Goal: Check status: Check status

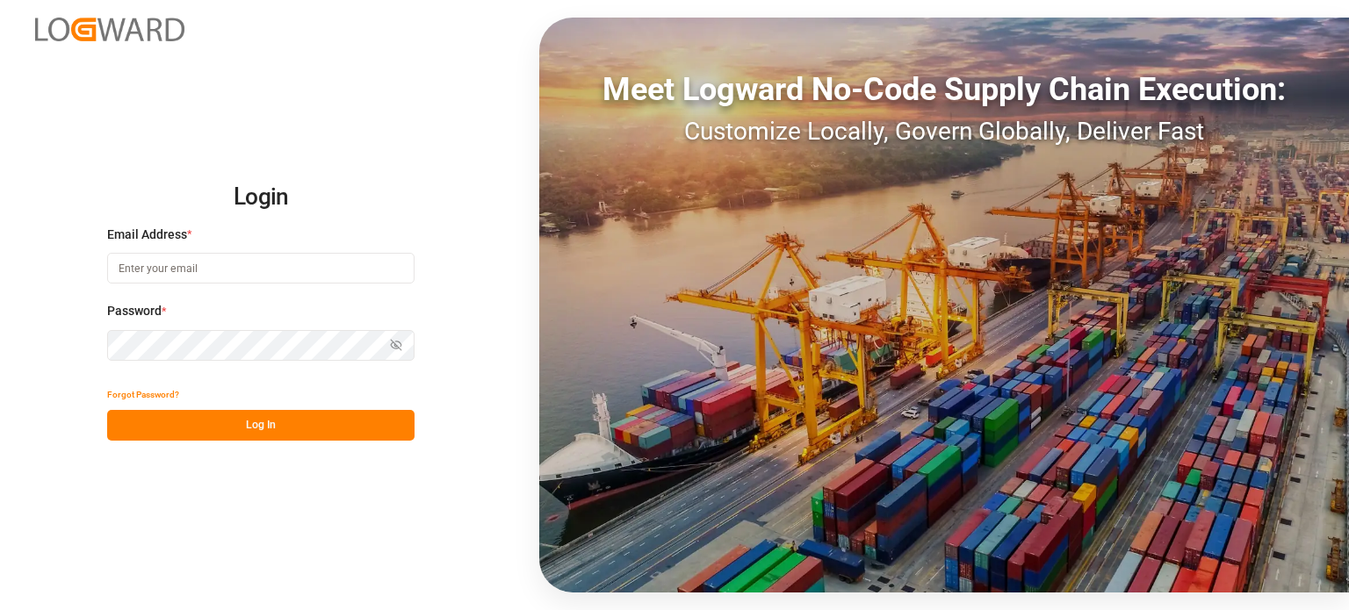
click at [234, 259] on input at bounding box center [260, 268] width 307 height 31
click at [0, 609] on com-1password-button at bounding box center [0, 610] width 0 height 0
type input "[PERSON_NAME][DOMAIN_NAME][EMAIL_ADDRESS][DOMAIN_NAME]"
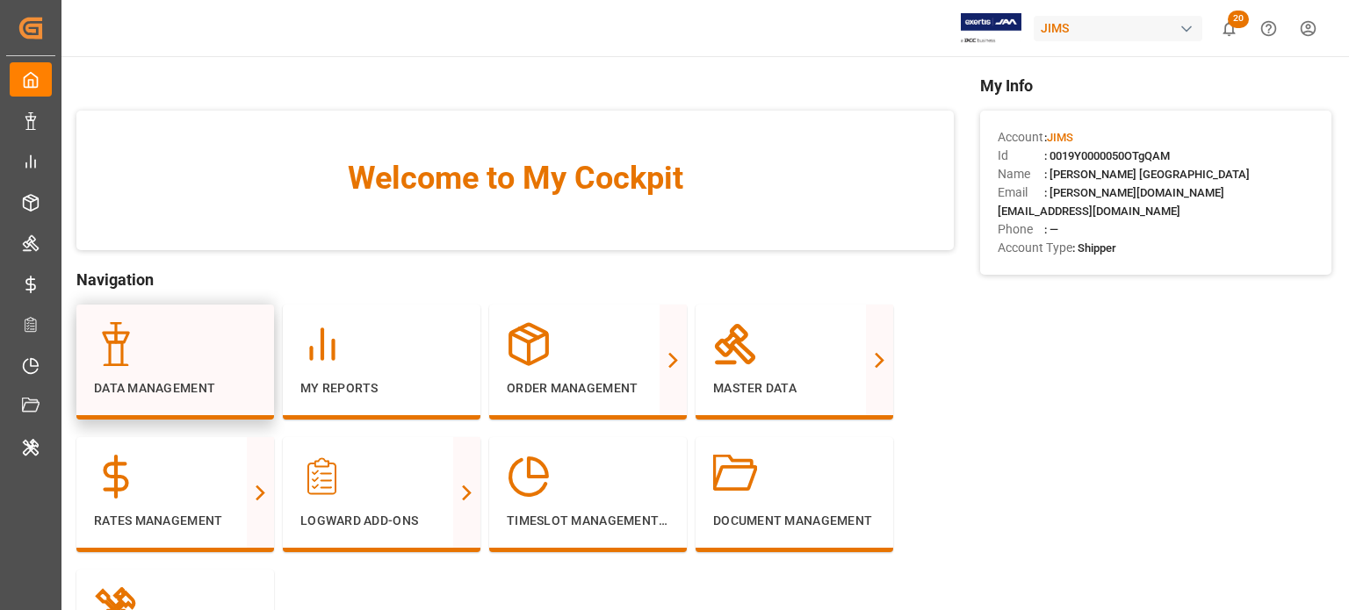
click at [167, 345] on div at bounding box center [175, 344] width 162 height 44
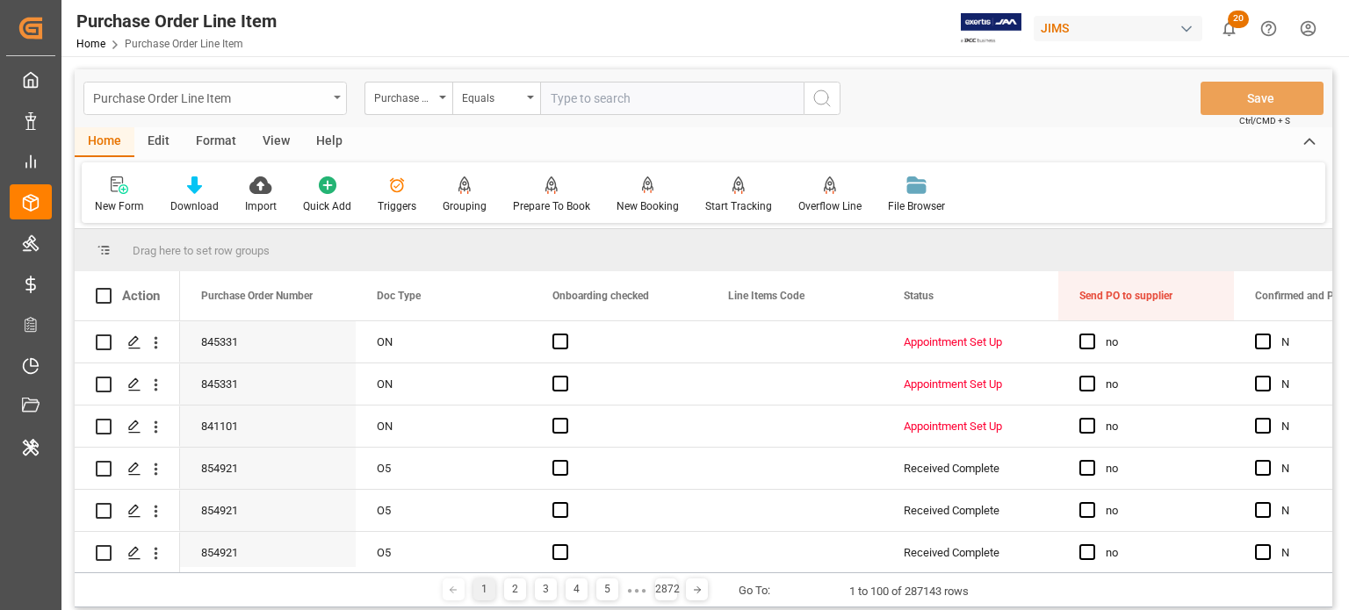
click at [185, 95] on div "Purchase Order Line Item" at bounding box center [210, 97] width 234 height 22
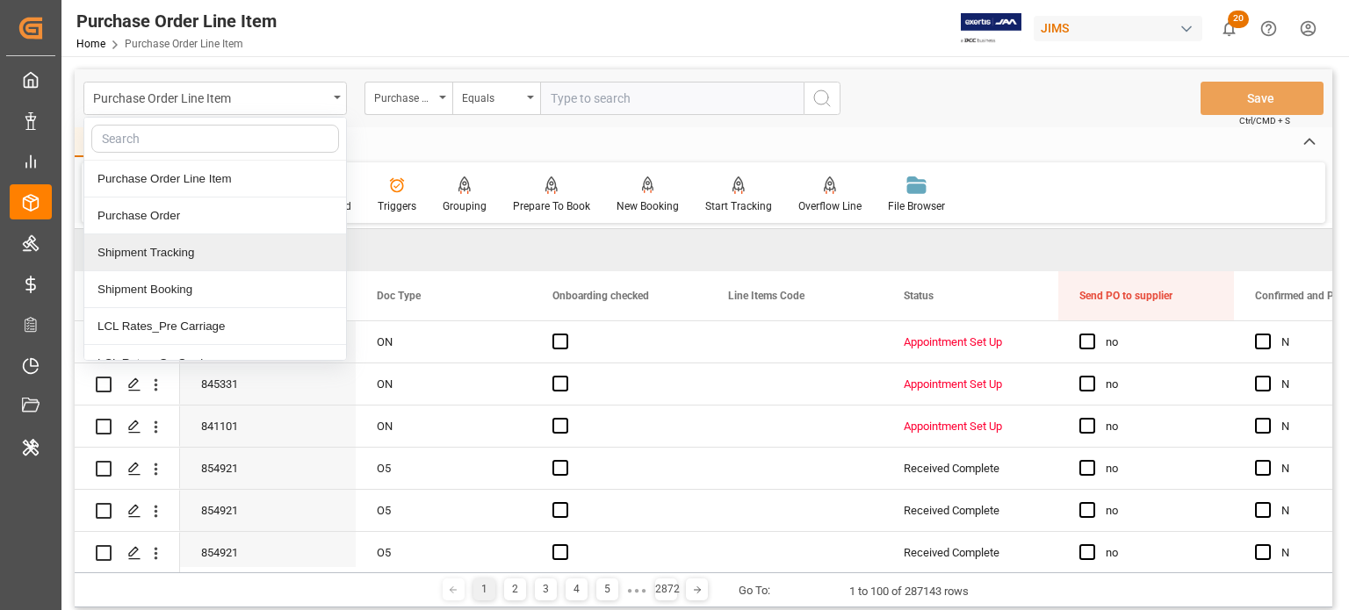
click at [193, 250] on div "Shipment Tracking" at bounding box center [215, 252] width 262 height 37
